Goal: Complete application form: Complete application form

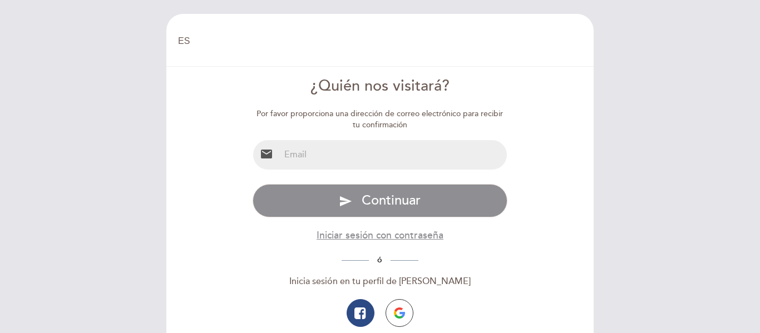
select select "es"
drag, startPoint x: 0, startPoint y: 0, endPoint x: 390, endPoint y: 159, distance: 421.0
click at [390, 159] on input "email" at bounding box center [393, 154] width 227 height 29
type input "[EMAIL_ADDRESS][DOMAIN_NAME]"
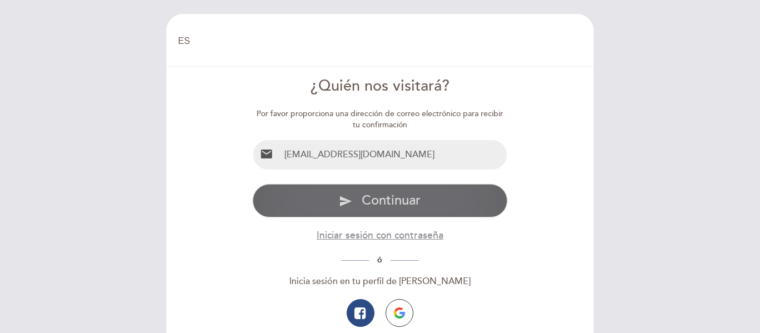
click at [372, 204] on span "Continuar" at bounding box center [390, 200] width 59 height 16
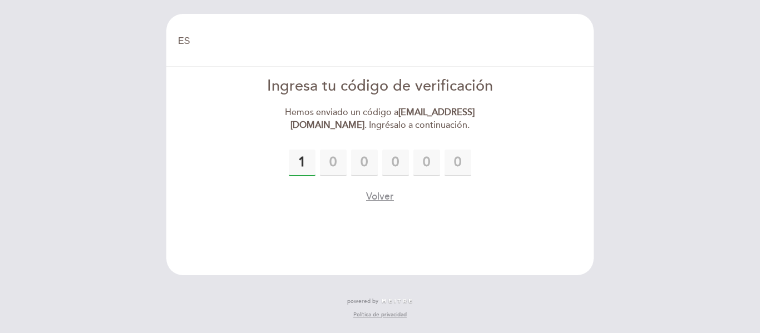
type input "1"
type input "6"
type input "3"
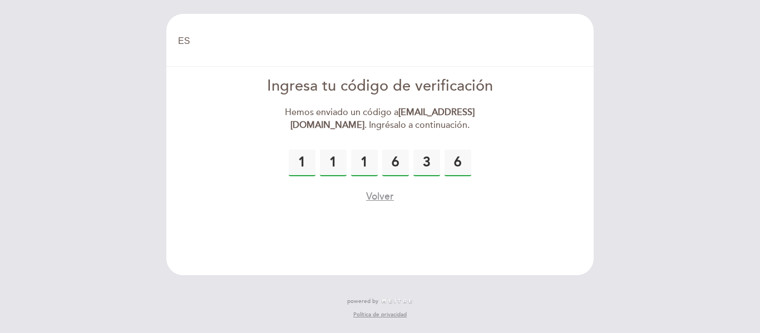
type input "6"
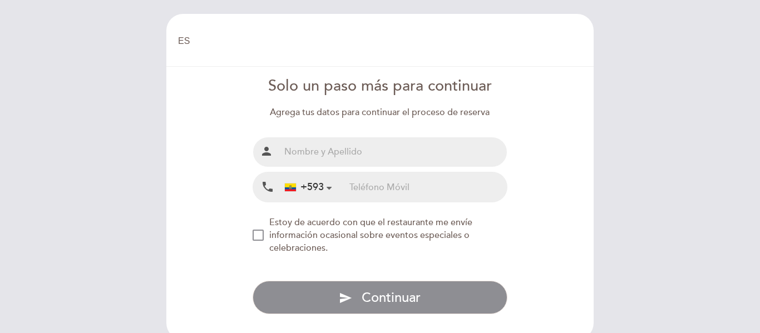
click at [412, 153] on input "text" at bounding box center [393, 151] width 227 height 29
type input "[PERSON_NAME]"
click at [403, 187] on input "tel" at bounding box center [427, 186] width 157 height 29
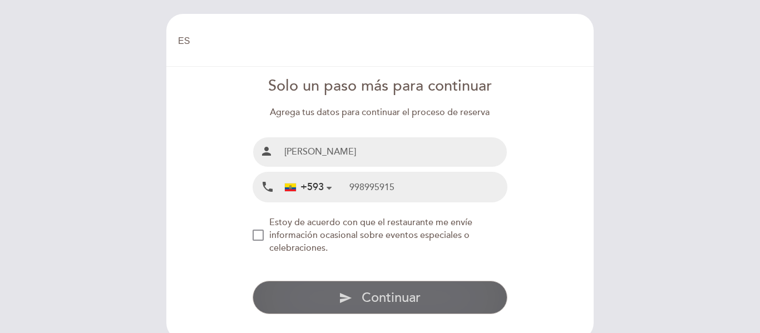
type input "998995915"
click at [347, 301] on icon "send" at bounding box center [345, 297] width 13 height 13
